Goal: Information Seeking & Learning: Find specific fact

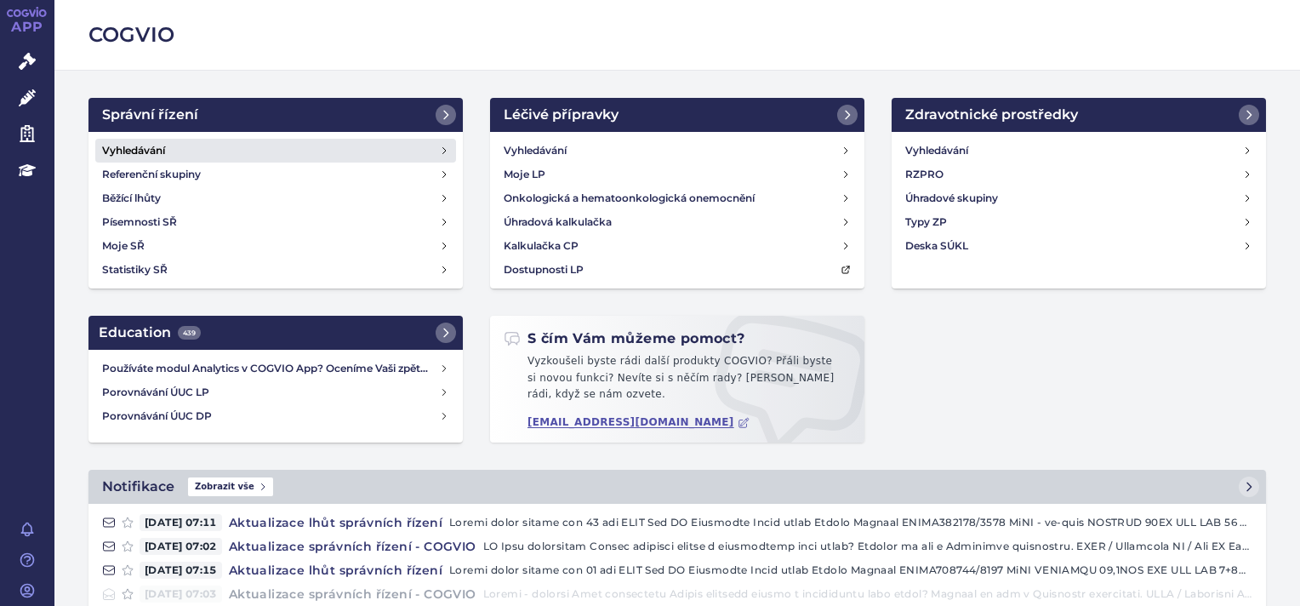
click at [150, 142] on h4 "Vyhledávání" at bounding box center [133, 150] width 63 height 17
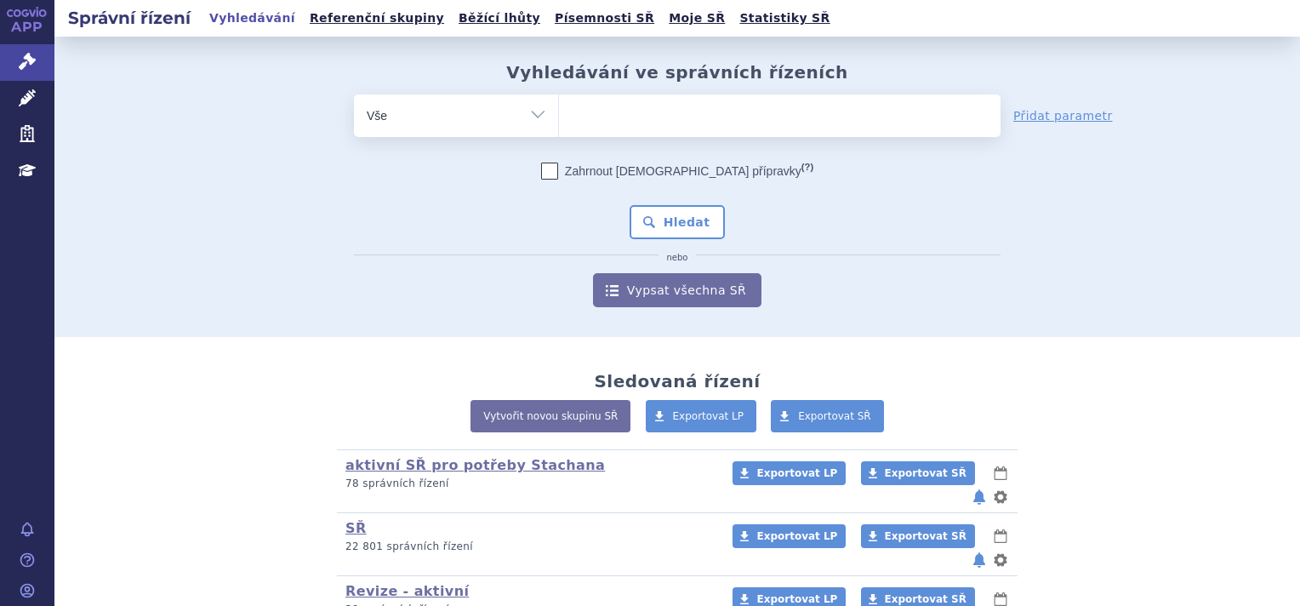
click at [656, 117] on ul at bounding box center [780, 112] width 442 height 36
click at [559, 117] on select at bounding box center [558, 115] width 1 height 43
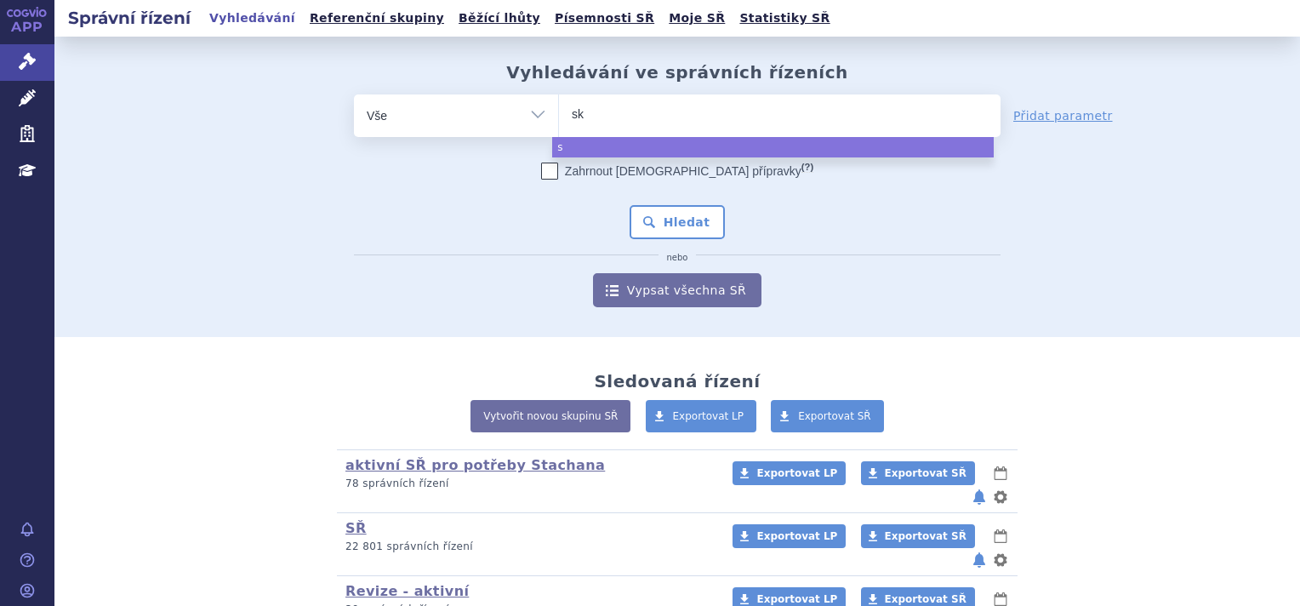
type input "sky"
type input "skyc"
type input "skycl"
type input "skycla"
type input "skyclary"
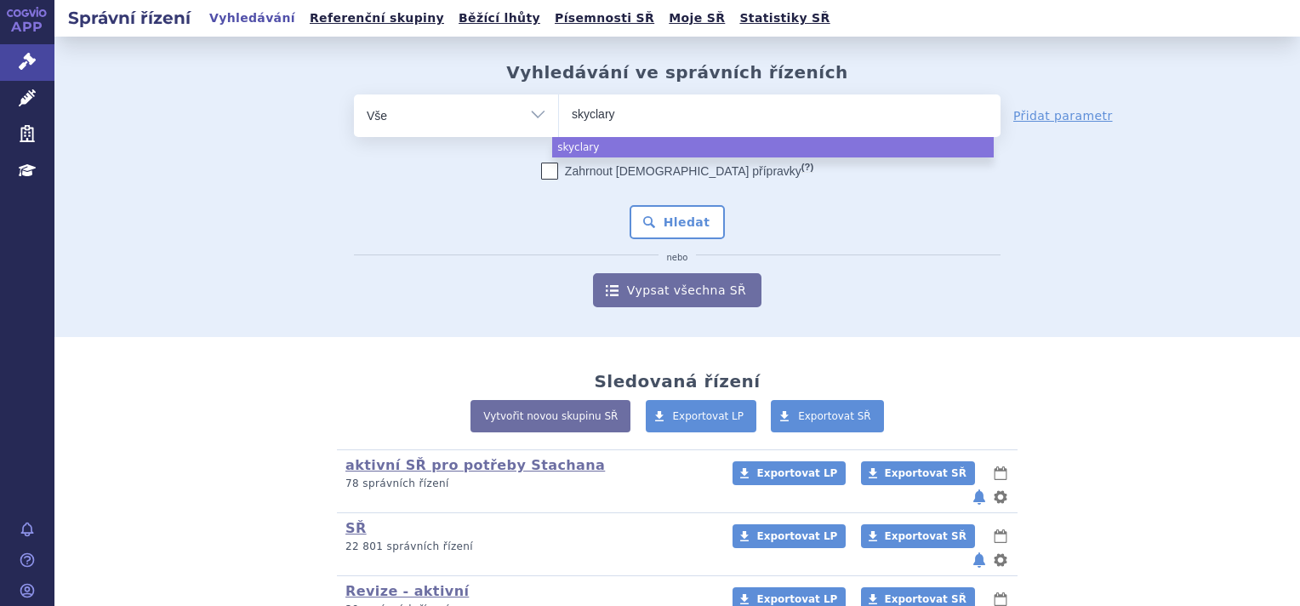
type input "skyclarys"
select select "skyclarys"
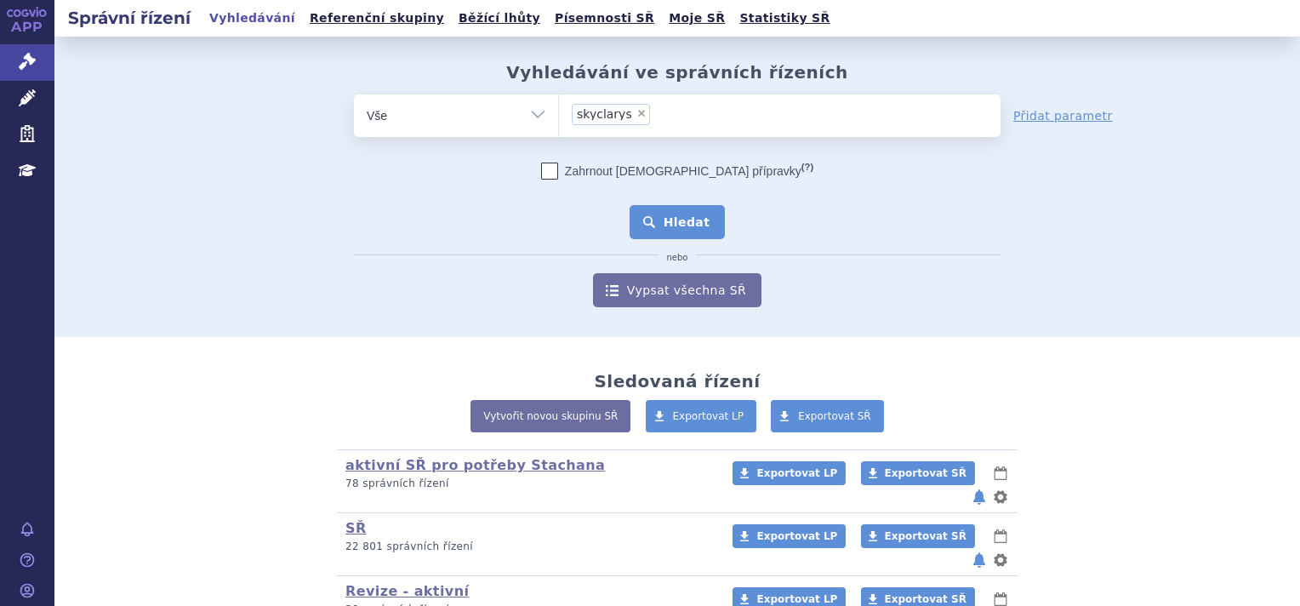
click at [648, 226] on button "Hledat" at bounding box center [678, 222] width 96 height 34
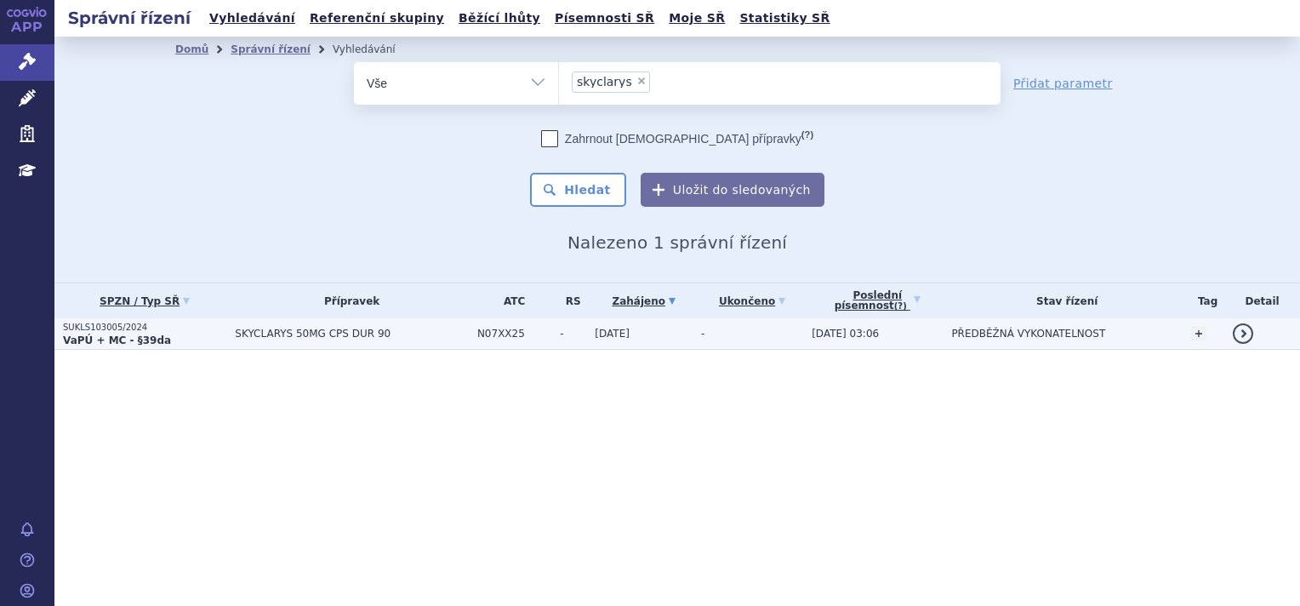
click at [151, 334] on strong "VaPÚ + MC - §39da" at bounding box center [117, 340] width 108 height 12
